Goal: Task Accomplishment & Management: Manage account settings

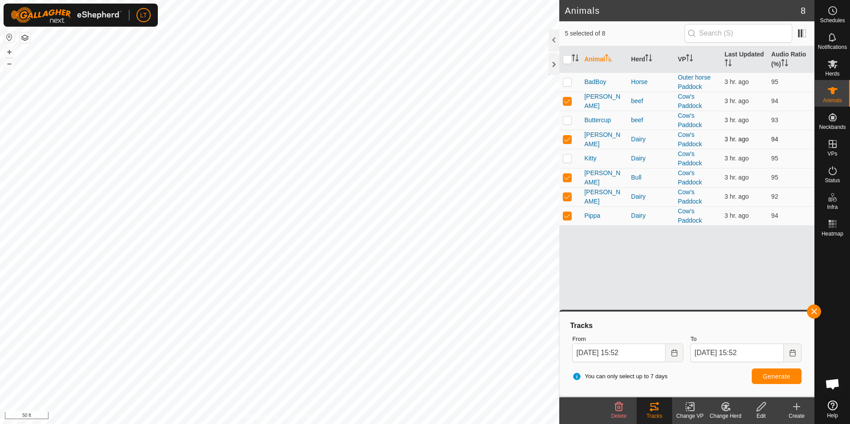
click at [570, 141] on p-checkbox at bounding box center [567, 139] width 9 height 7
checkbox input "false"
click at [570, 179] on p-checkbox at bounding box center [567, 177] width 9 height 7
checkbox input "false"
click at [567, 198] on p-checkbox at bounding box center [567, 196] width 9 height 7
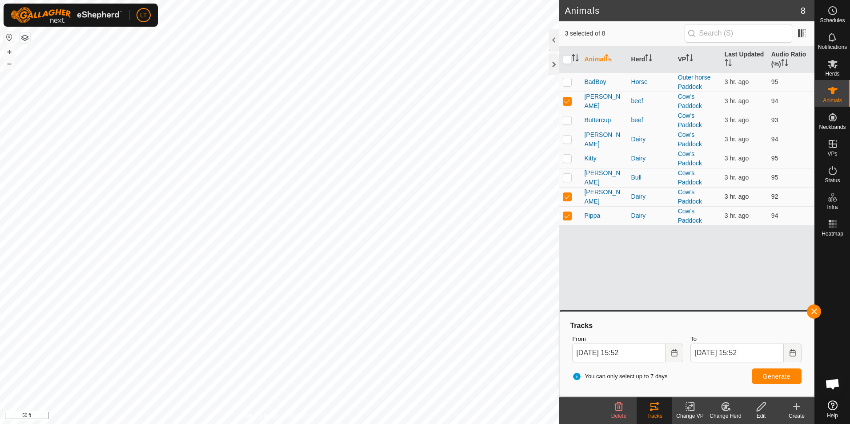
checkbox input "false"
drag, startPoint x: 568, startPoint y: 215, endPoint x: 565, endPoint y: 202, distance: 13.3
click at [566, 214] on p-checkbox at bounding box center [567, 215] width 9 height 7
checkbox input "false"
click at [570, 100] on p-checkbox at bounding box center [567, 100] width 9 height 7
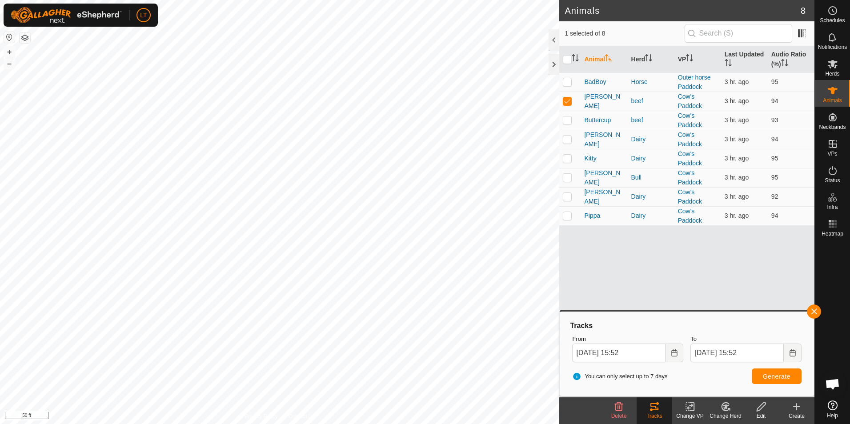
checkbox input "false"
click at [569, 140] on p-checkbox at bounding box center [567, 139] width 9 height 7
checkbox input "true"
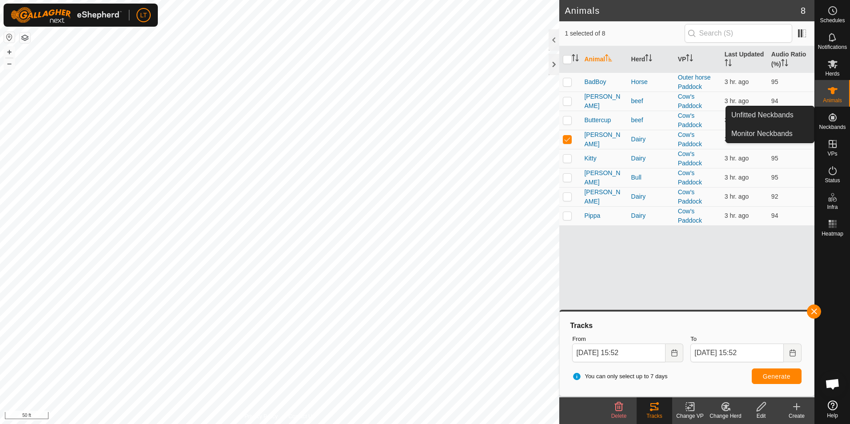
drag, startPoint x: 833, startPoint y: 117, endPoint x: 823, endPoint y: 114, distance: 9.7
click at [832, 116] on icon at bounding box center [832, 117] width 11 height 11
click at [785, 132] on link "Monitor Neckbands" at bounding box center [770, 134] width 88 height 18
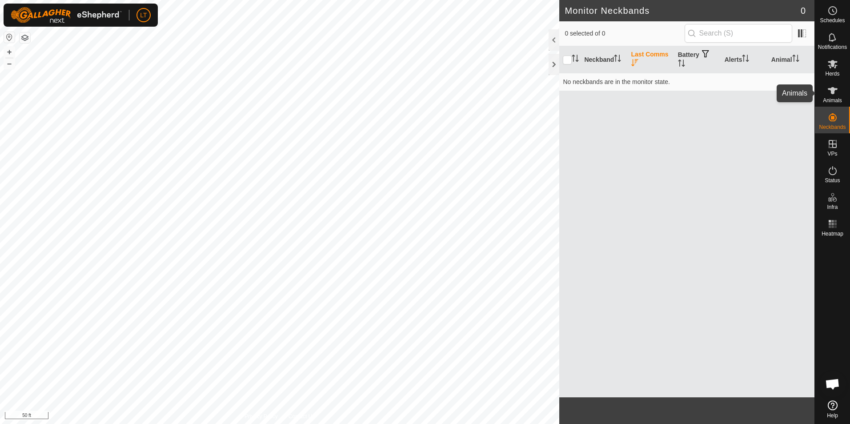
click at [838, 96] on es-animals-svg-icon at bounding box center [833, 91] width 16 height 14
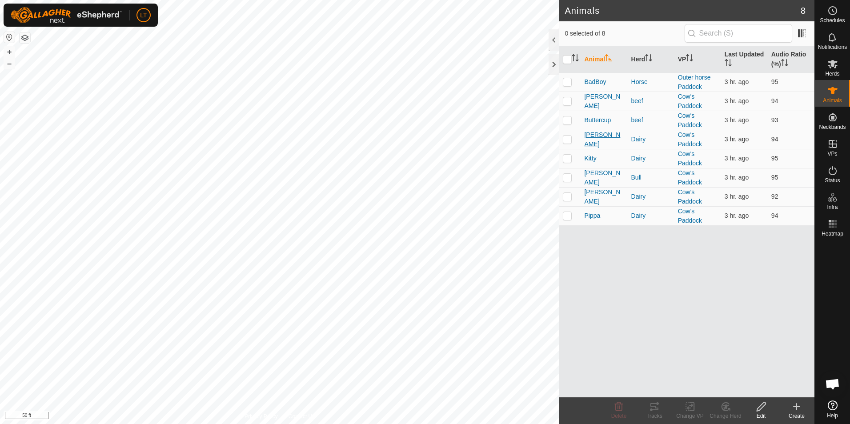
click at [593, 135] on span "[PERSON_NAME]" at bounding box center [604, 139] width 40 height 19
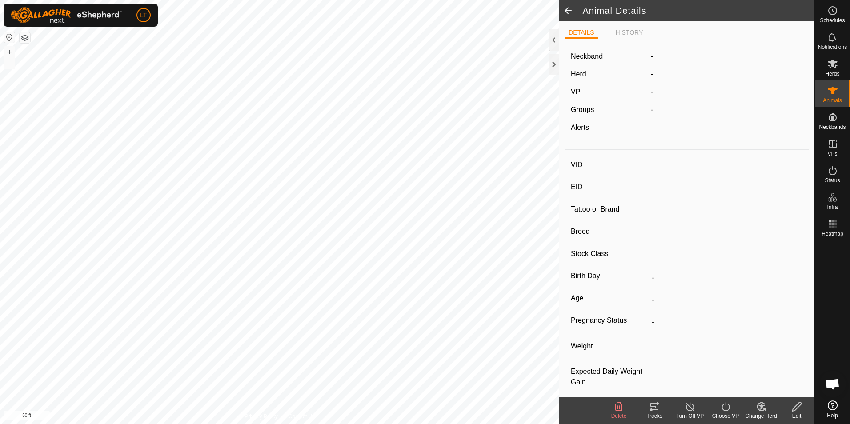
type input "[PERSON_NAME]"
type input "-"
type input "jersey"
type input "-"
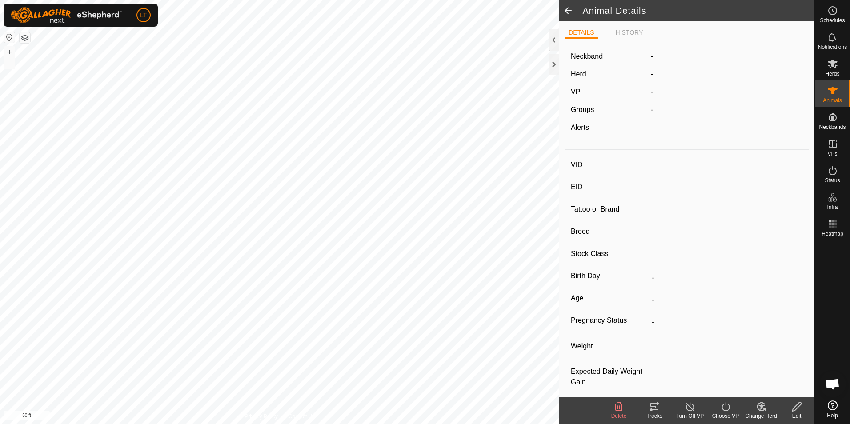
type input "Empty"
type input "0 kg"
type input "-"
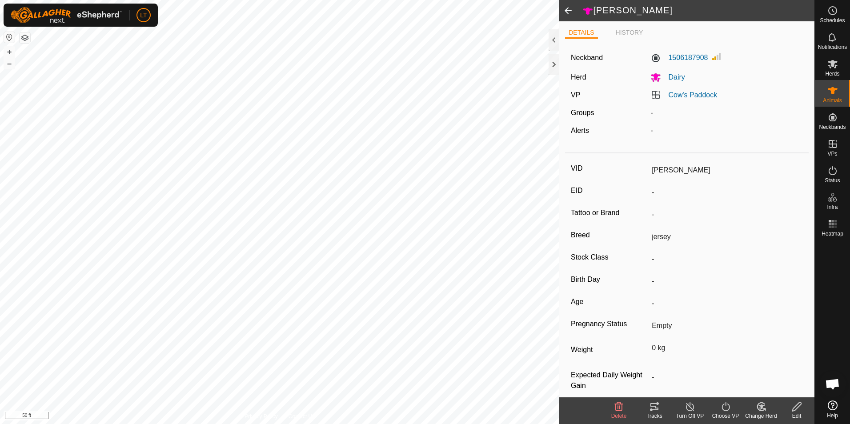
click at [689, 410] on icon at bounding box center [690, 406] width 11 height 11
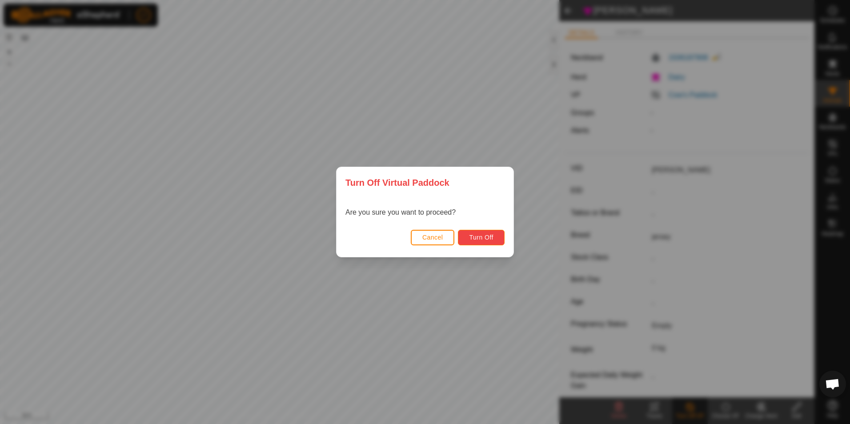
click at [485, 240] on span "Turn Off" at bounding box center [481, 237] width 24 height 7
